Goal: Transaction & Acquisition: Purchase product/service

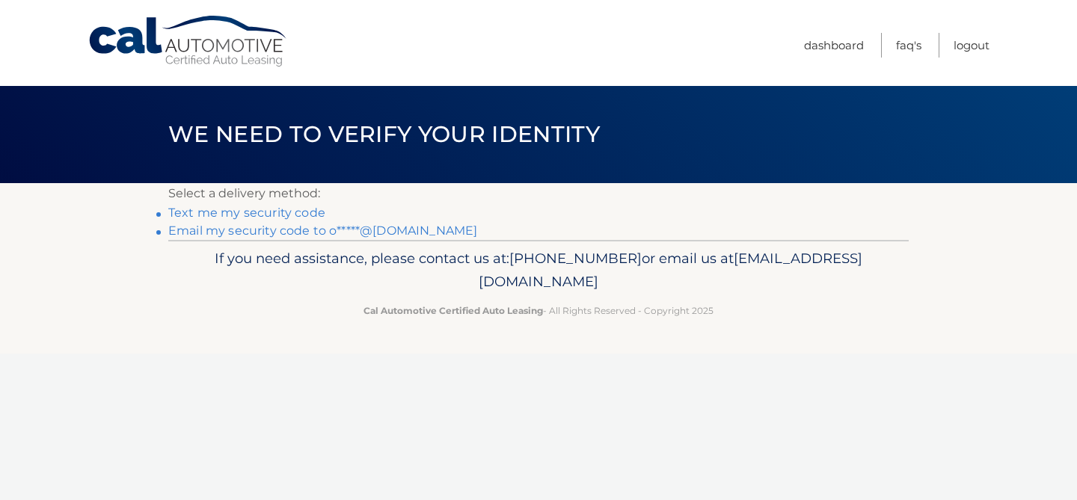
click at [364, 229] on link "Email my security code to o*****@hotmail.com" at bounding box center [322, 231] width 309 height 14
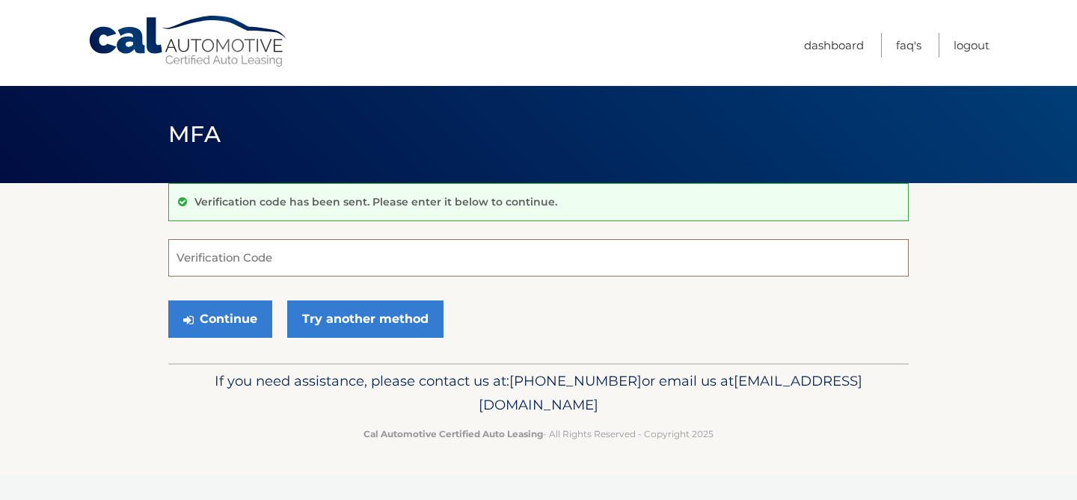
click at [472, 260] on input "Verification Code" at bounding box center [538, 257] width 741 height 37
paste input "186343"
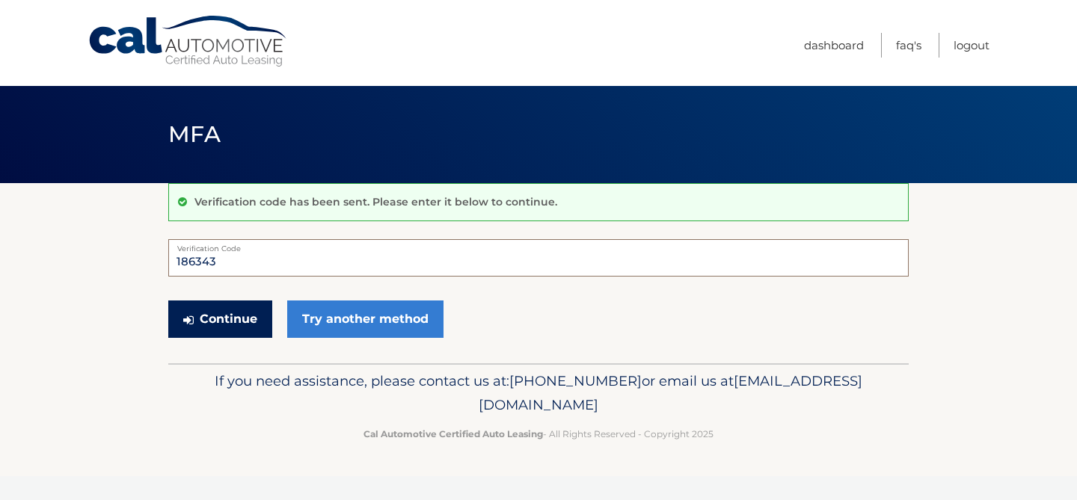
type input "186343"
click at [232, 317] on button "Continue" at bounding box center [220, 319] width 104 height 37
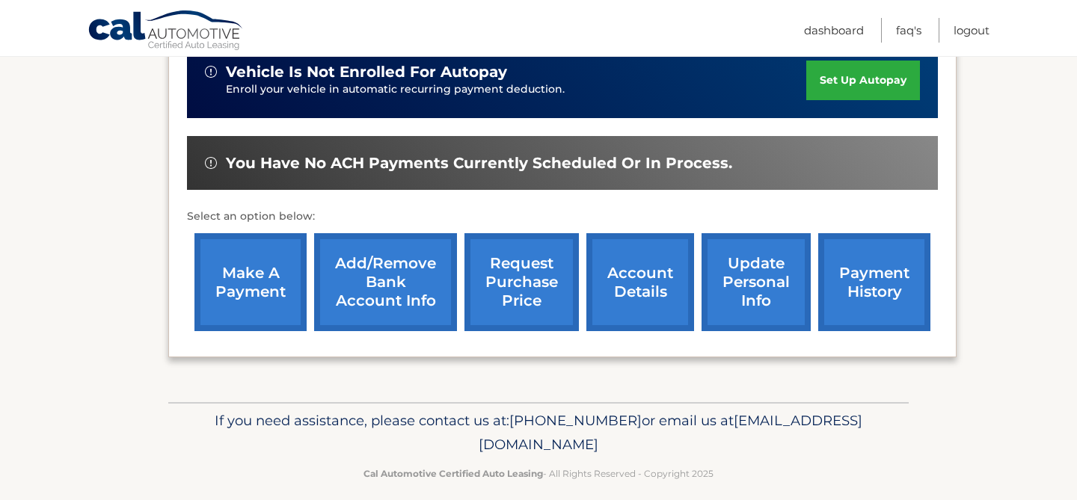
scroll to position [386, 0]
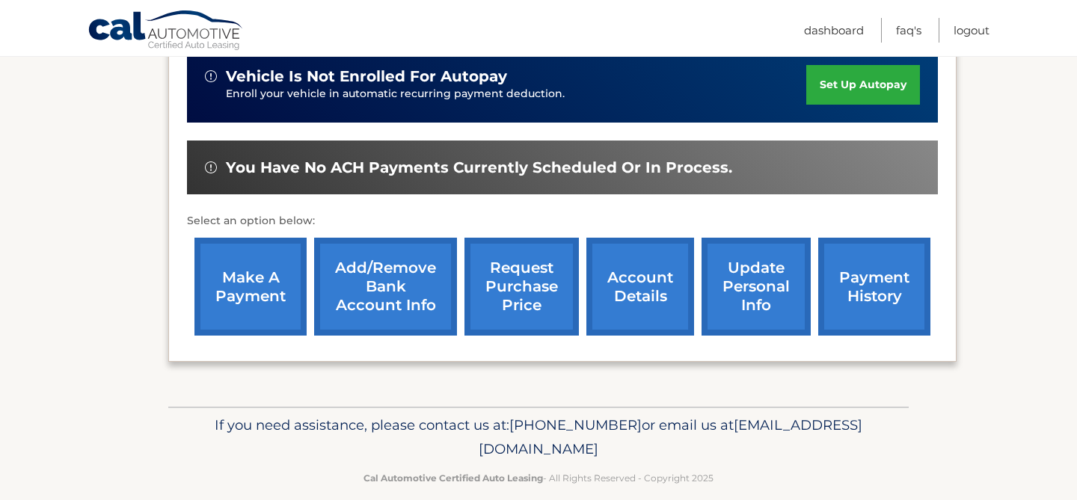
click at [632, 301] on link "account details" at bounding box center [640, 287] width 108 height 98
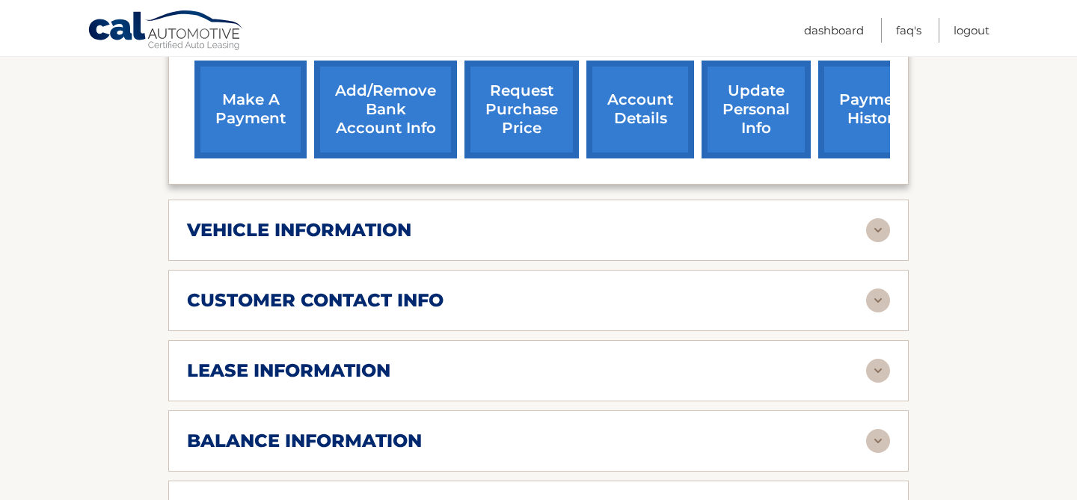
scroll to position [586, 0]
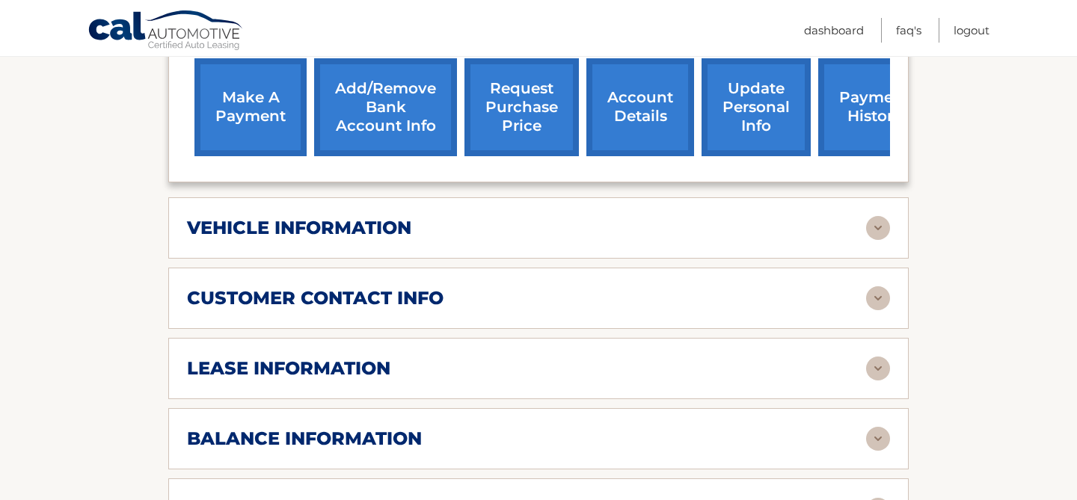
click at [852, 117] on link "payment history" at bounding box center [874, 107] width 112 height 98
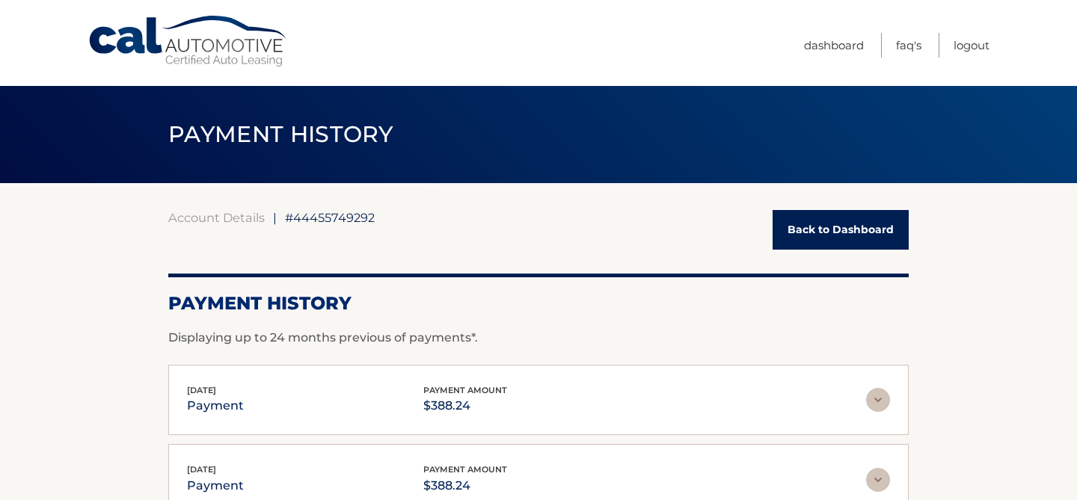
scroll to position [1, 0]
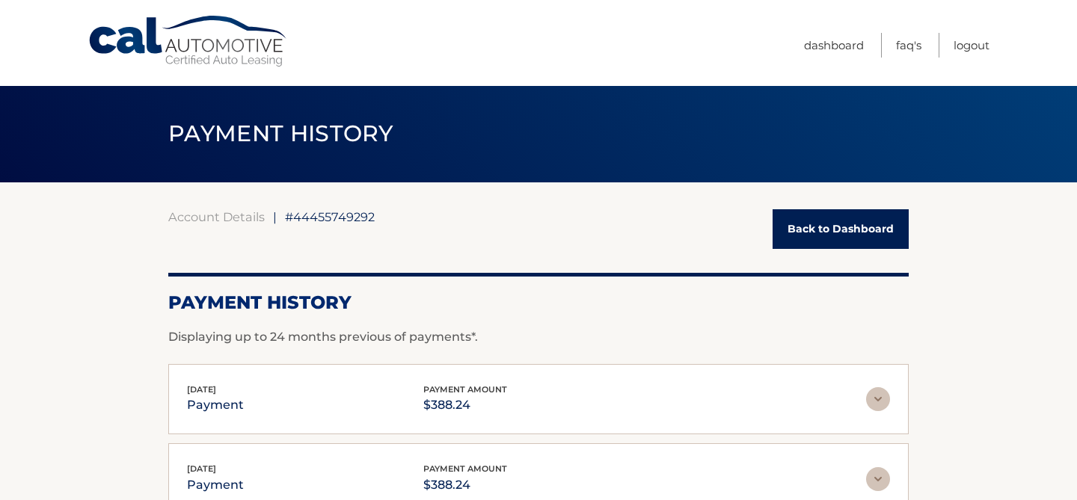
click at [868, 233] on link "Back to Dashboard" at bounding box center [841, 229] width 136 height 40
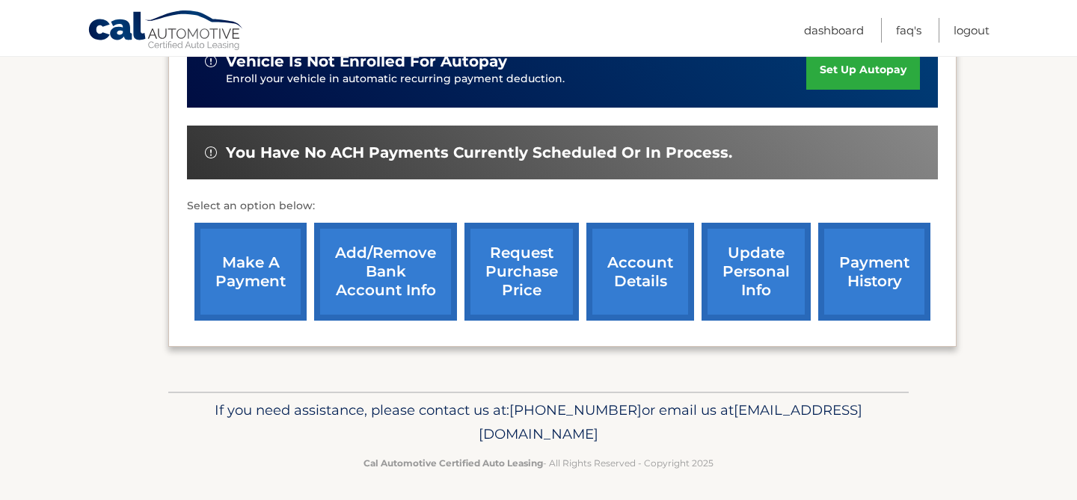
scroll to position [405, 0]
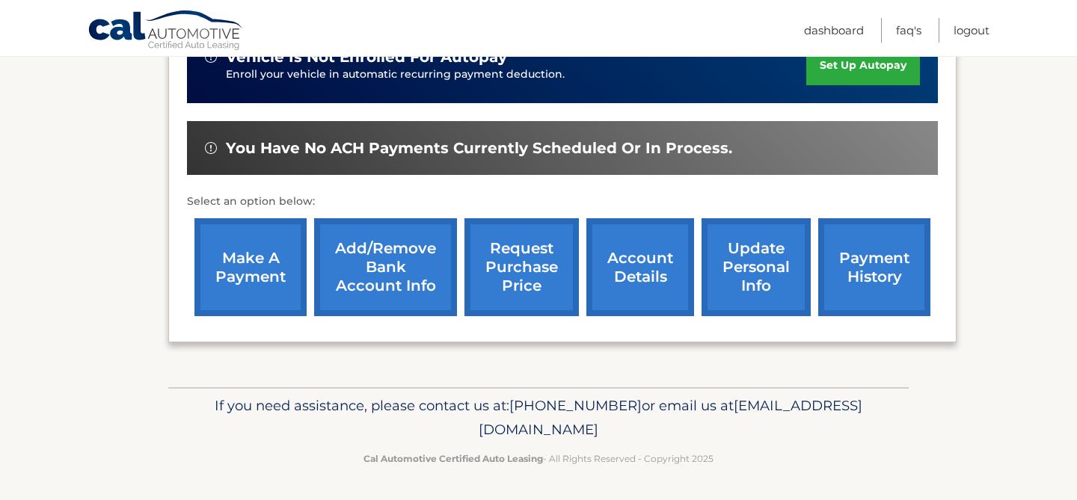
click at [248, 261] on link "make a payment" at bounding box center [250, 267] width 112 height 98
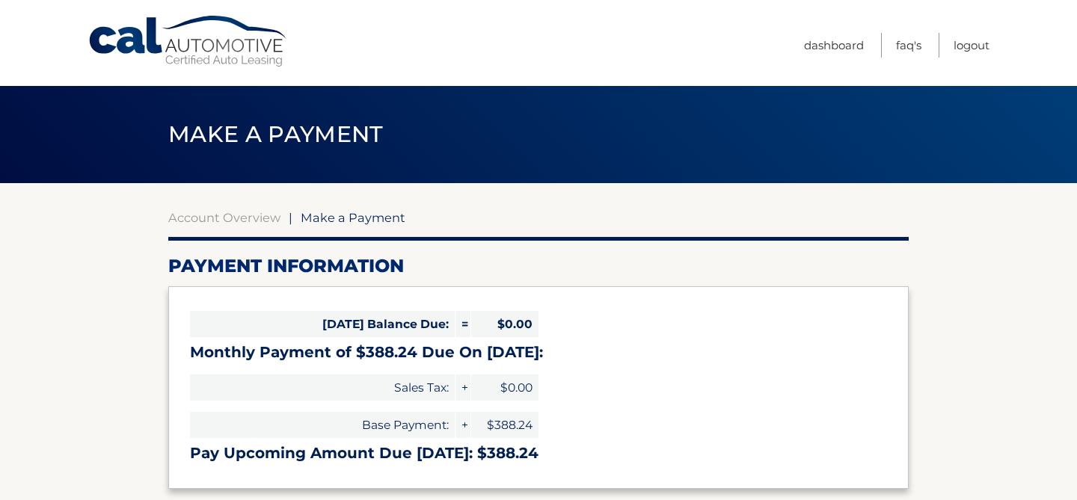
select select "ZjRlM2NlODItODlkZi00MjEzLTkxOWQtOTljOTIwNjA0MTM5"
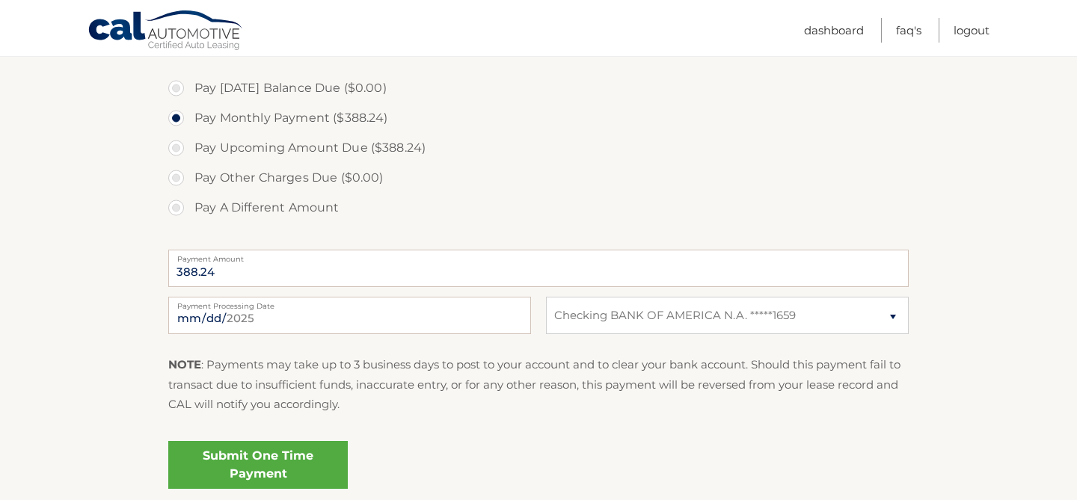
scroll to position [446, 0]
click at [177, 148] on label "Pay Upcoming Amount Due ($388.24)" at bounding box center [538, 147] width 741 height 30
click at [177, 148] on input "Pay Upcoming Amount Due ($388.24)" at bounding box center [181, 144] width 15 height 24
radio input "true"
click at [179, 120] on label "Pay Monthly Payment ($388.24)" at bounding box center [538, 117] width 741 height 30
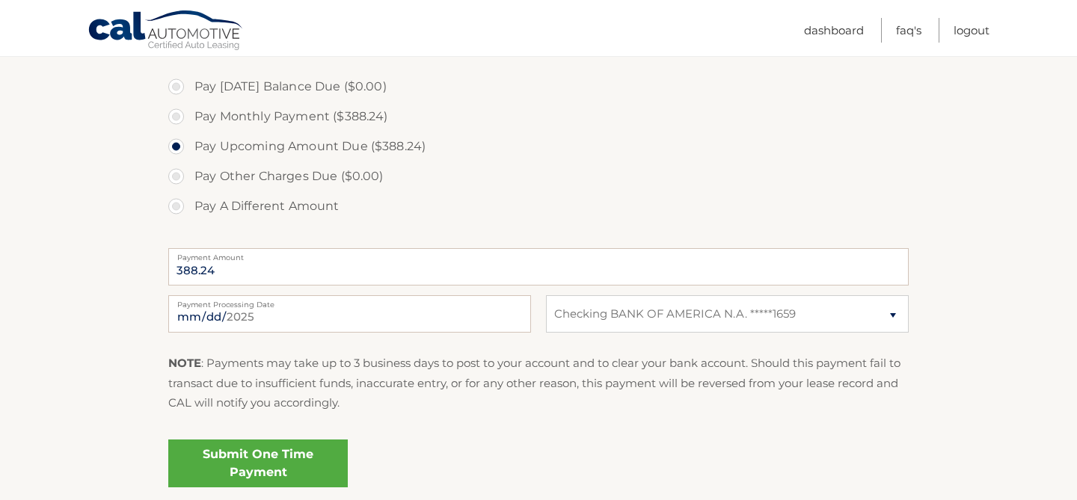
click at [179, 120] on input "Pay Monthly Payment ($388.24)" at bounding box center [181, 114] width 15 height 24
radio input "true"
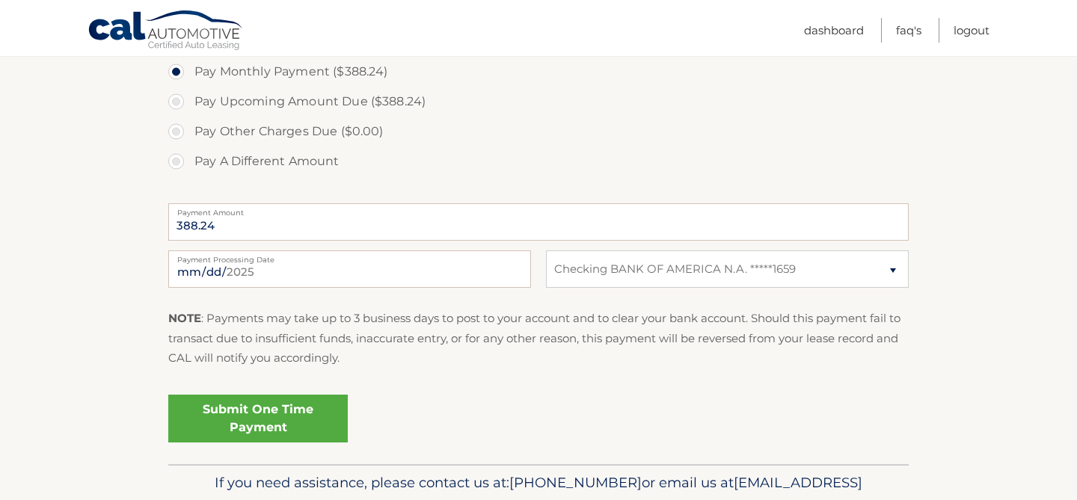
scroll to position [492, 0]
click at [264, 417] on link "Submit One Time Payment" at bounding box center [258, 417] width 180 height 48
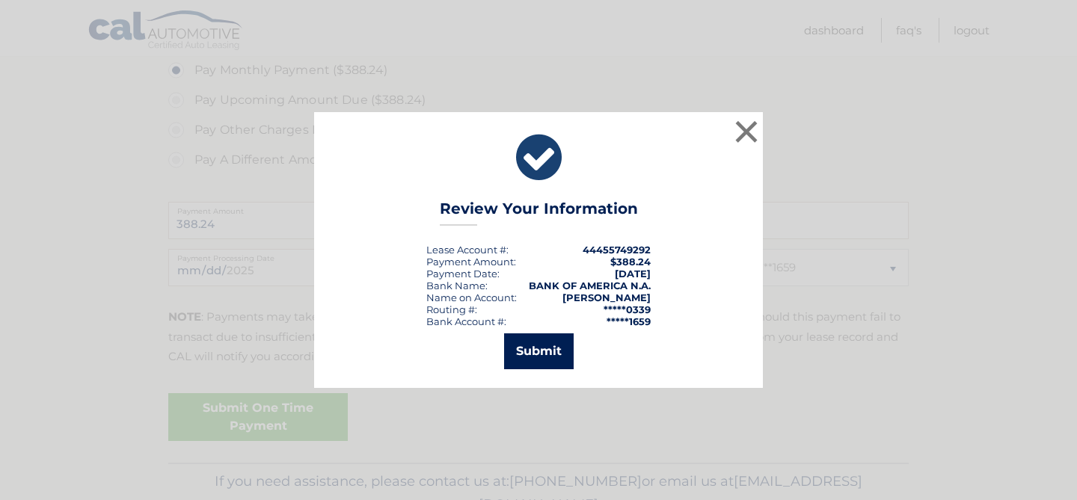
click at [544, 346] on button "Submit" at bounding box center [539, 352] width 70 height 36
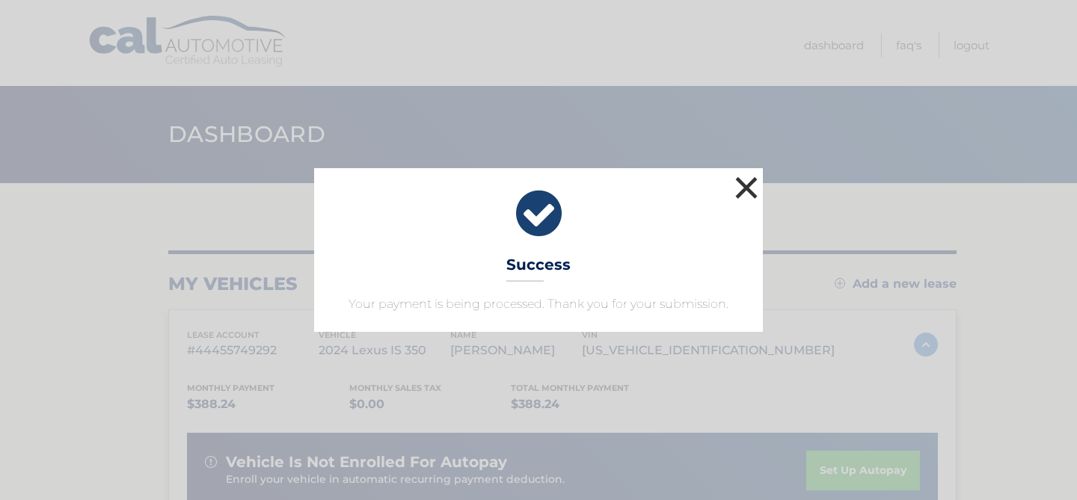
click at [746, 183] on button "×" at bounding box center [747, 188] width 30 height 30
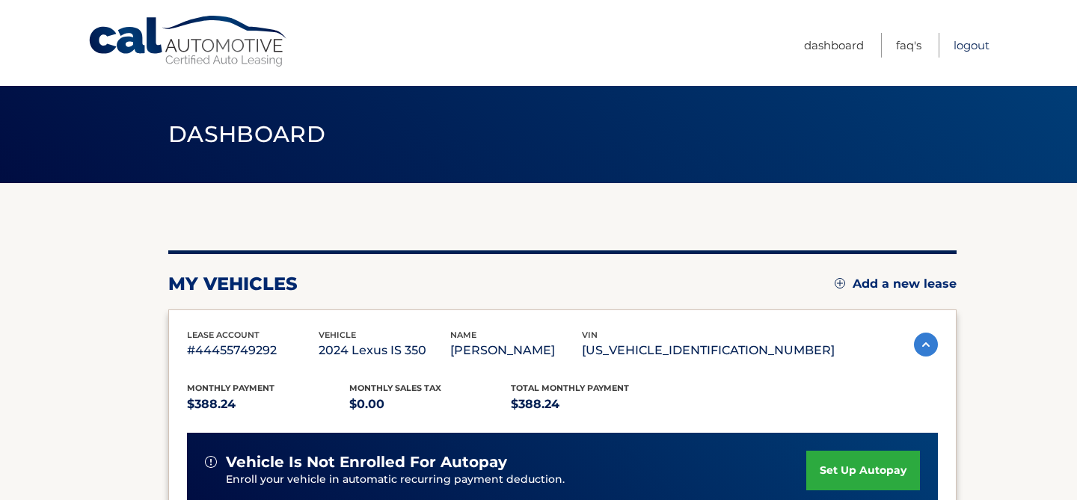
click at [965, 46] on link "Logout" at bounding box center [972, 45] width 36 height 25
